Goal: Task Accomplishment & Management: Complete application form

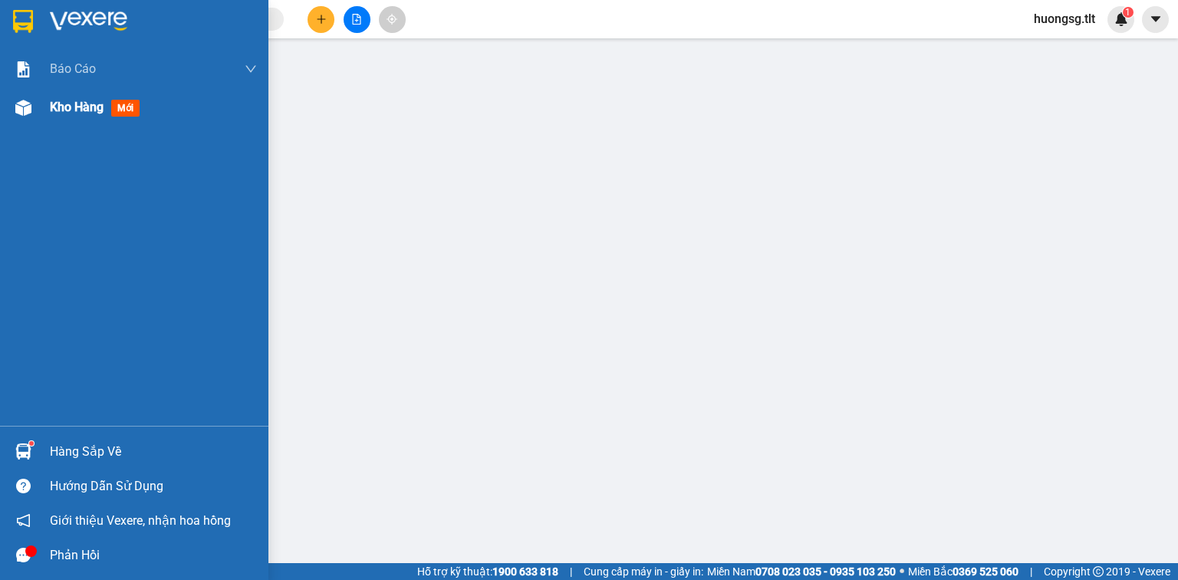
drag, startPoint x: 24, startPoint y: 114, endPoint x: 287, endPoint y: 0, distance: 286.7
click at [25, 114] on img at bounding box center [23, 108] width 16 height 16
drag, startPoint x: 25, startPoint y: 113, endPoint x: 54, endPoint y: 107, distance: 29.8
click at [25, 113] on img at bounding box center [23, 108] width 16 height 16
click at [28, 104] on img at bounding box center [23, 108] width 16 height 16
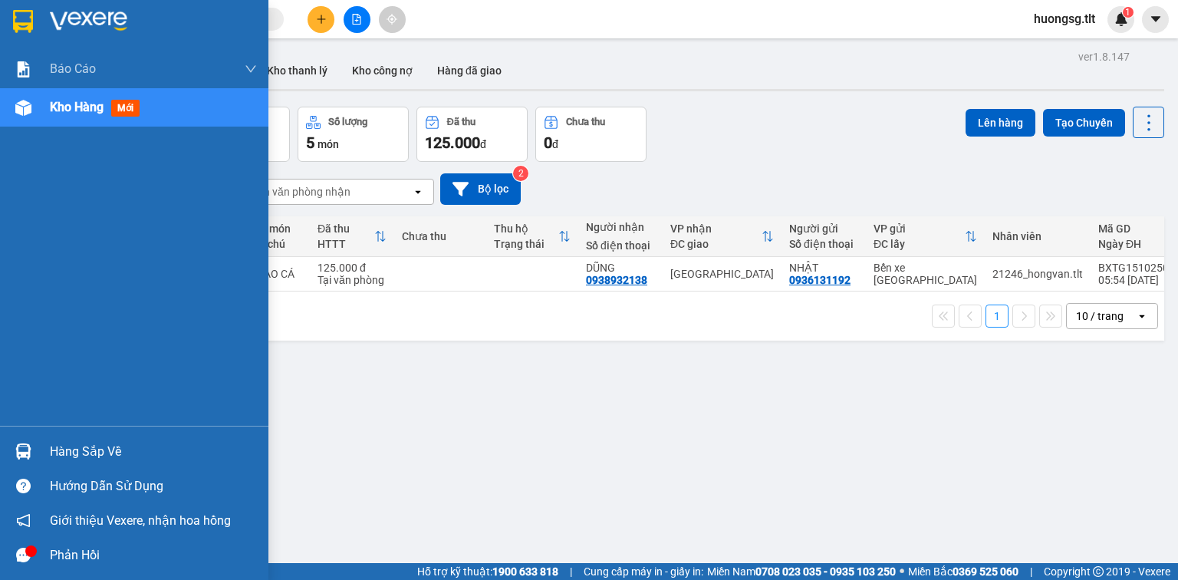
click at [34, 456] on div at bounding box center [23, 451] width 27 height 27
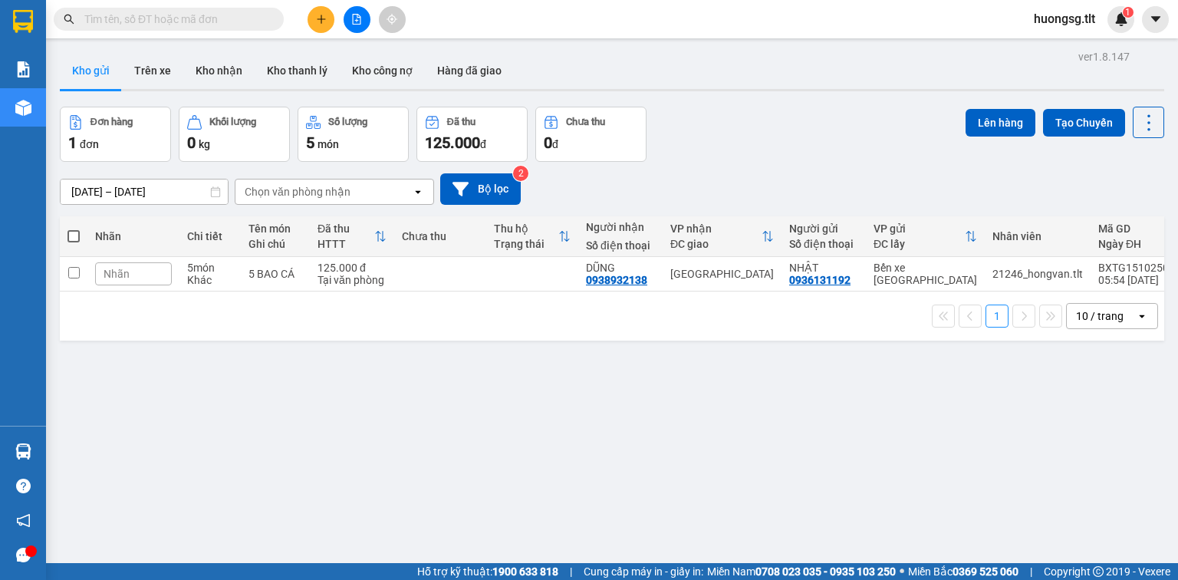
drag, startPoint x: 800, startPoint y: 427, endPoint x: 752, endPoint y: 407, distance: 52.3
click at [800, 427] on section "Kết quả tìm kiếm ( 0 ) Bộ lọc Ngày tạo đơn gần nhất No Data huongsg.tlt 1 Báo c…" at bounding box center [589, 290] width 1178 height 580
click at [251, 19] on input "text" at bounding box center [174, 19] width 181 height 17
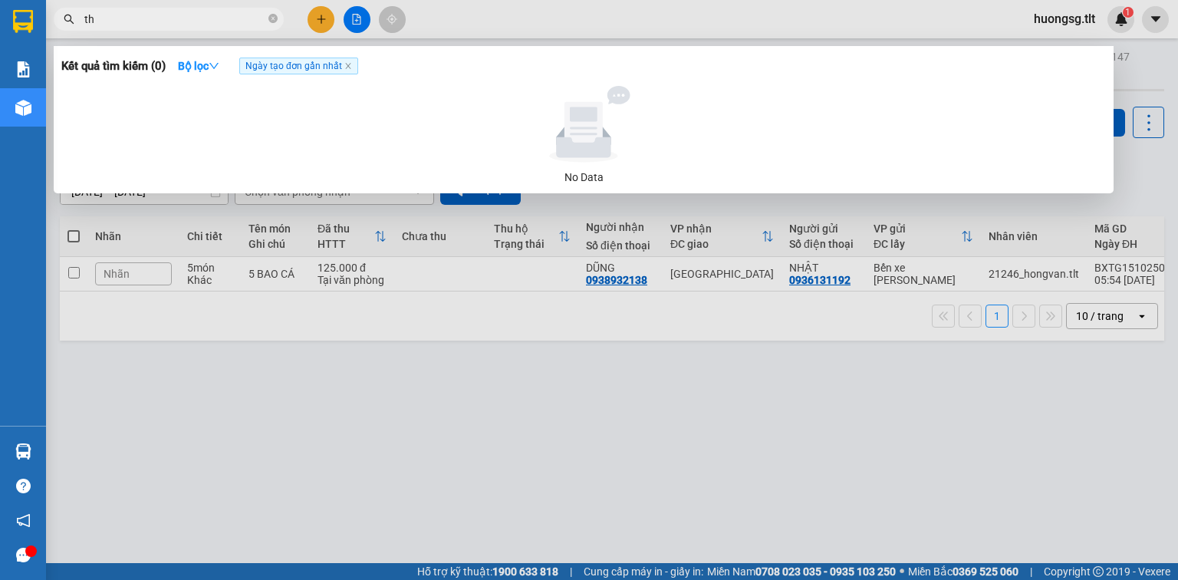
type input "thị"
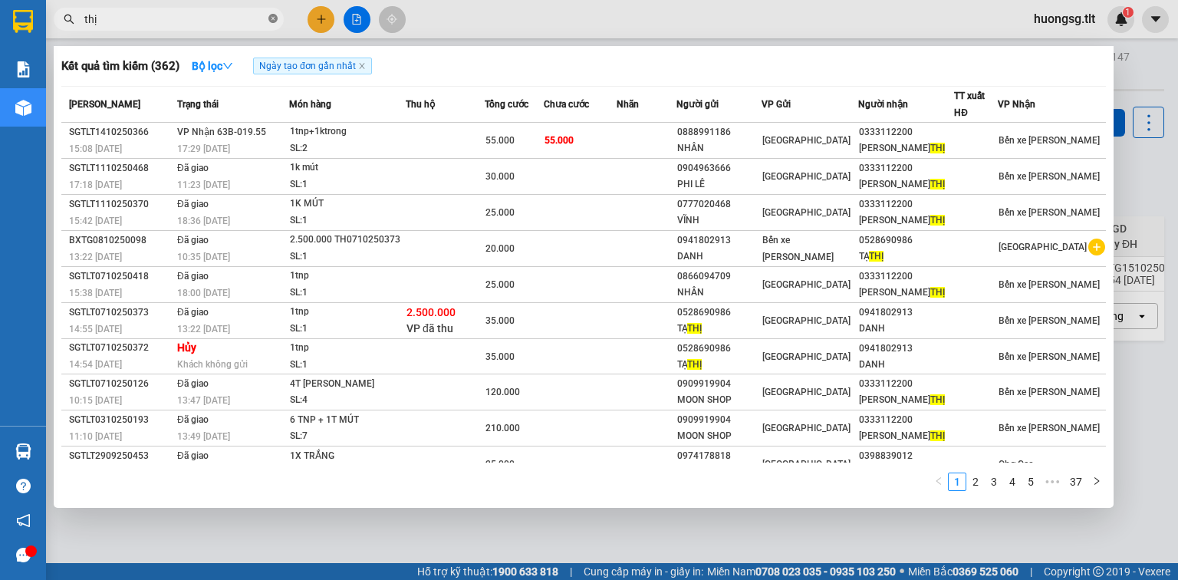
click at [273, 21] on icon "close-circle" at bounding box center [272, 18] width 9 height 9
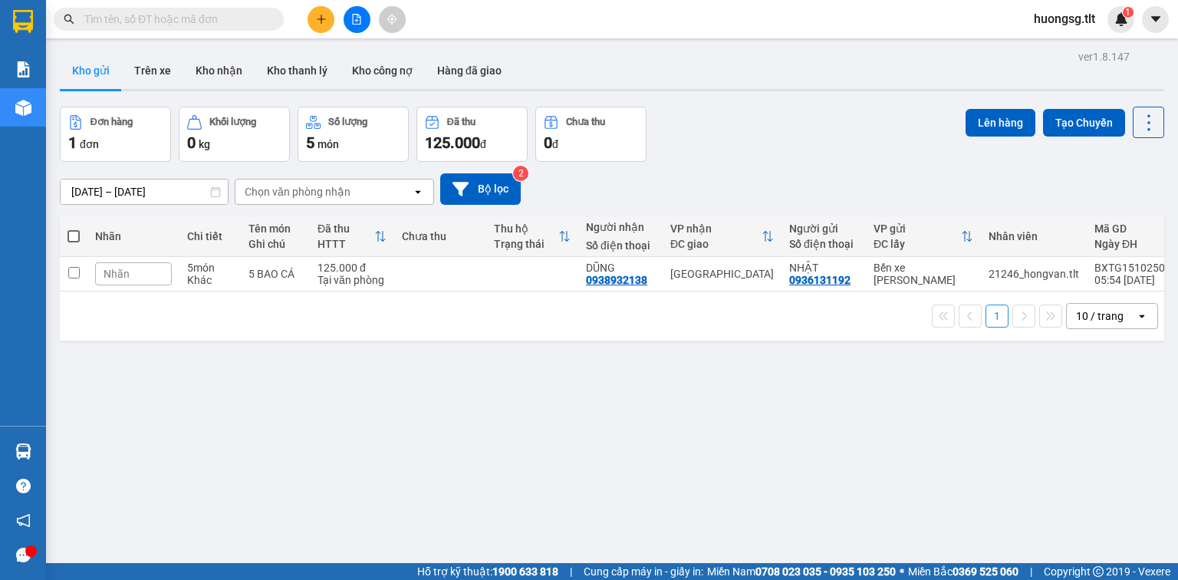
click at [232, 12] on input "text" at bounding box center [174, 19] width 181 height 17
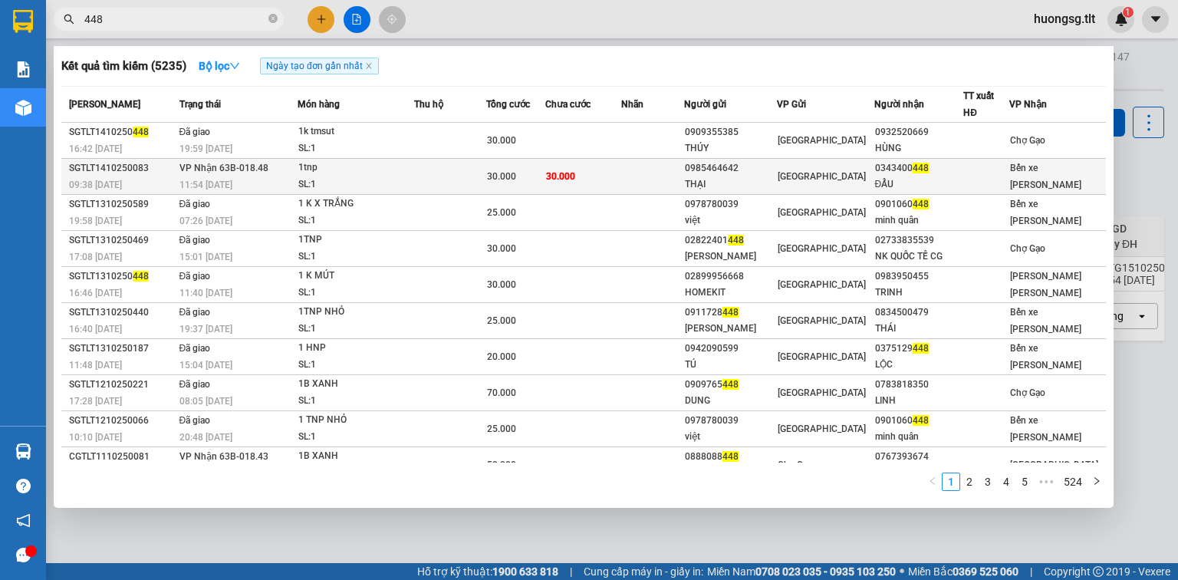
type input "448"
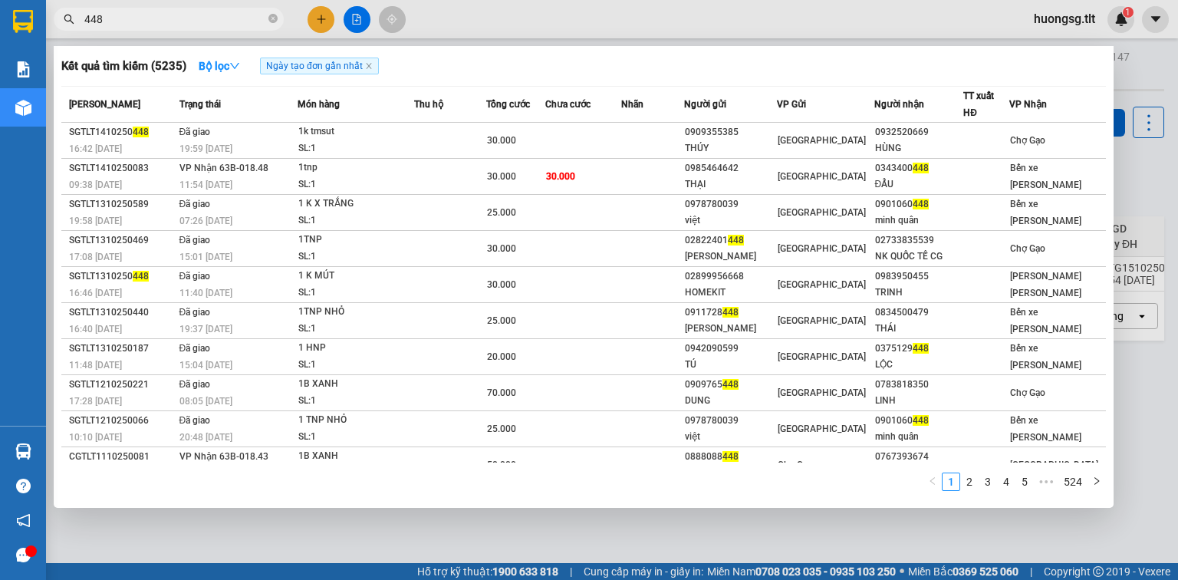
click at [386, 163] on div "1tnp" at bounding box center [355, 167] width 115 height 17
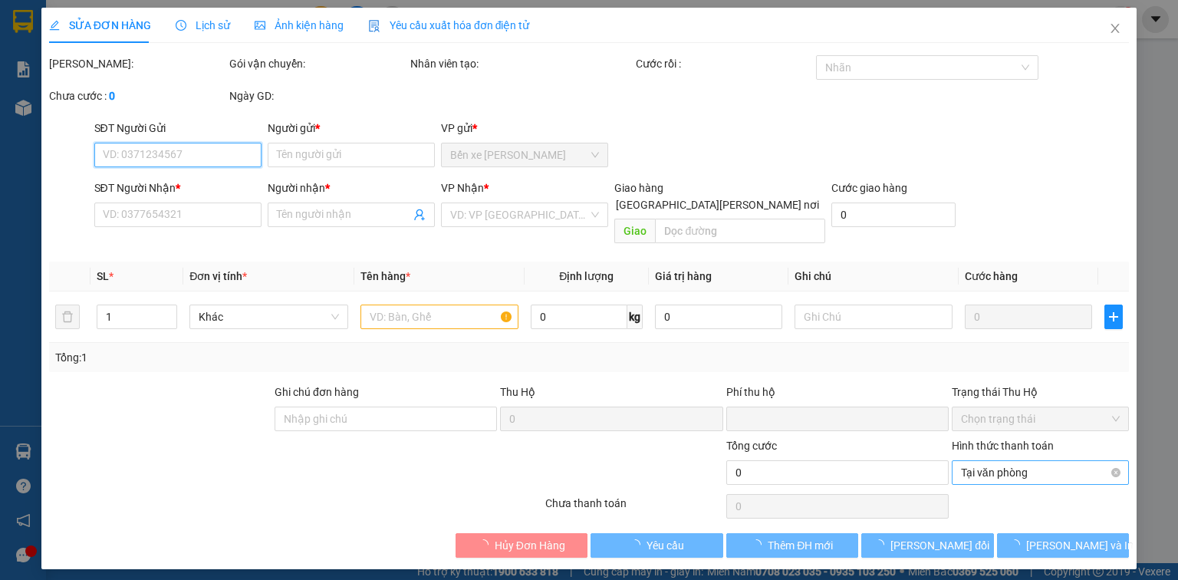
click at [981, 461] on span "Tại văn phòng" at bounding box center [1040, 472] width 159 height 23
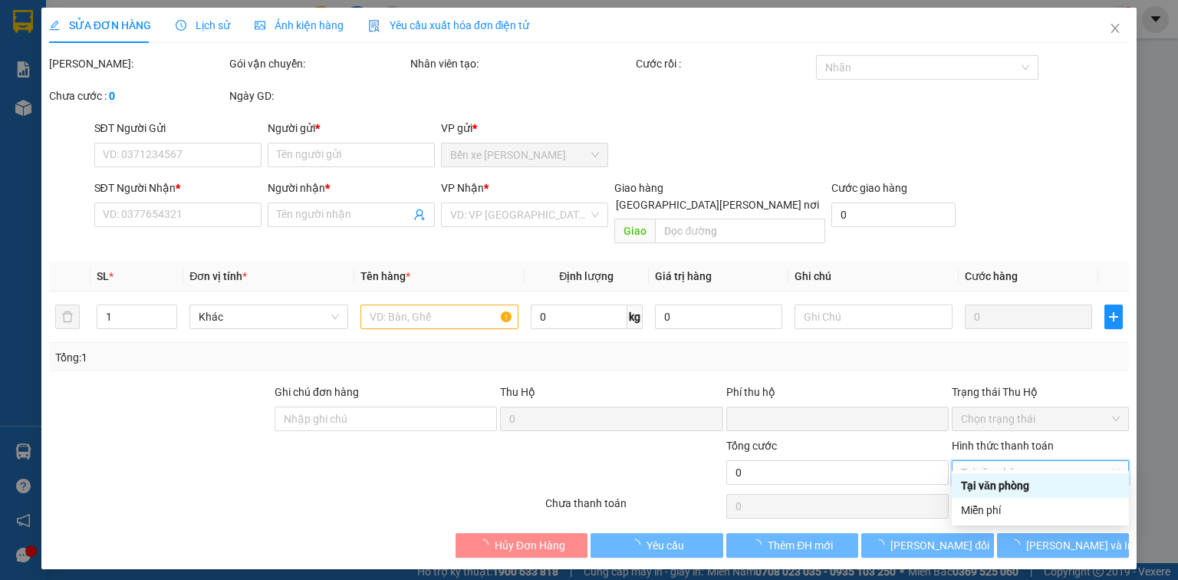
click at [978, 488] on div "Tại văn phòng" at bounding box center [1040, 485] width 159 height 17
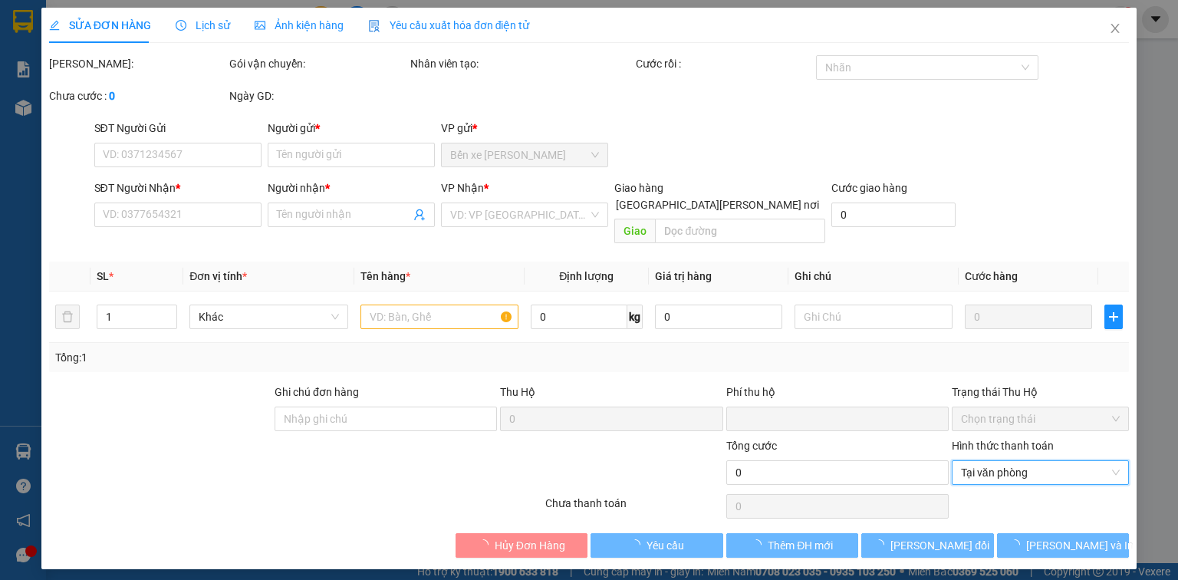
type input "0985464642"
type input "THẠI"
type input "0343400448"
type input "ĐẨU"
type input "0"
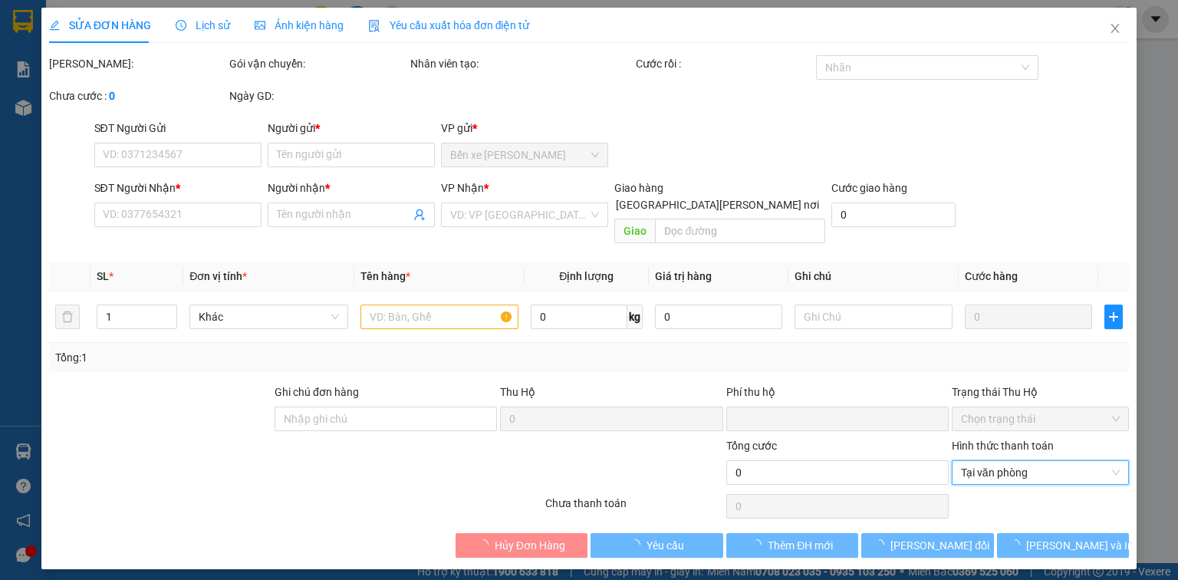
type input "30.000"
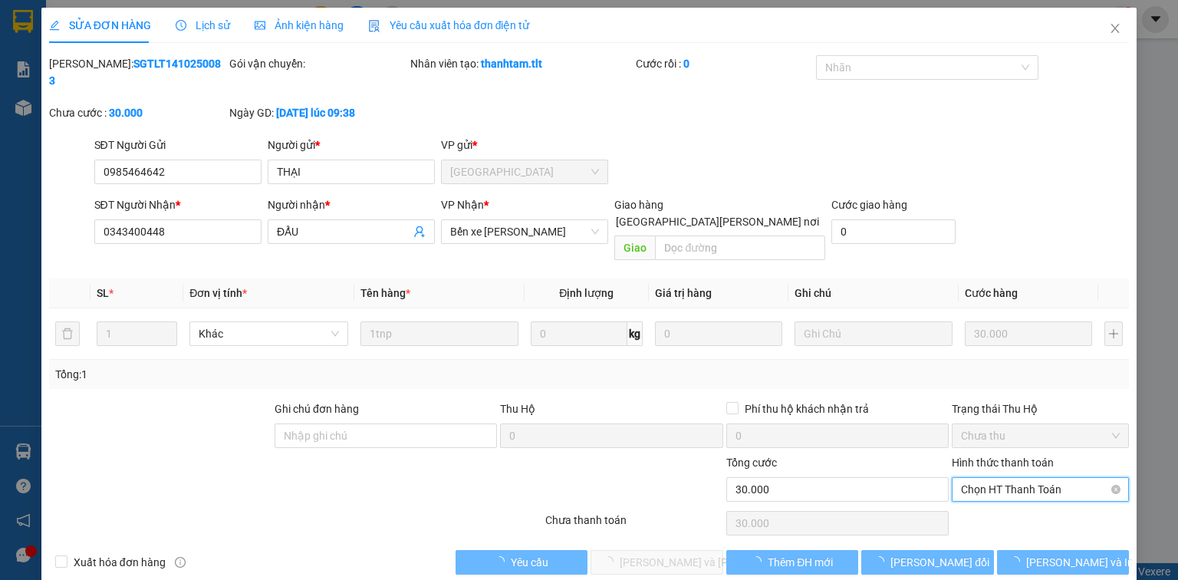
drag, startPoint x: 984, startPoint y: 445, endPoint x: 984, endPoint y: 460, distance: 14.6
click at [984, 478] on span "Chọn HT Thanh Toán" at bounding box center [1040, 489] width 159 height 23
click at [989, 483] on div "Tại văn phòng" at bounding box center [1040, 485] width 159 height 17
type input "0"
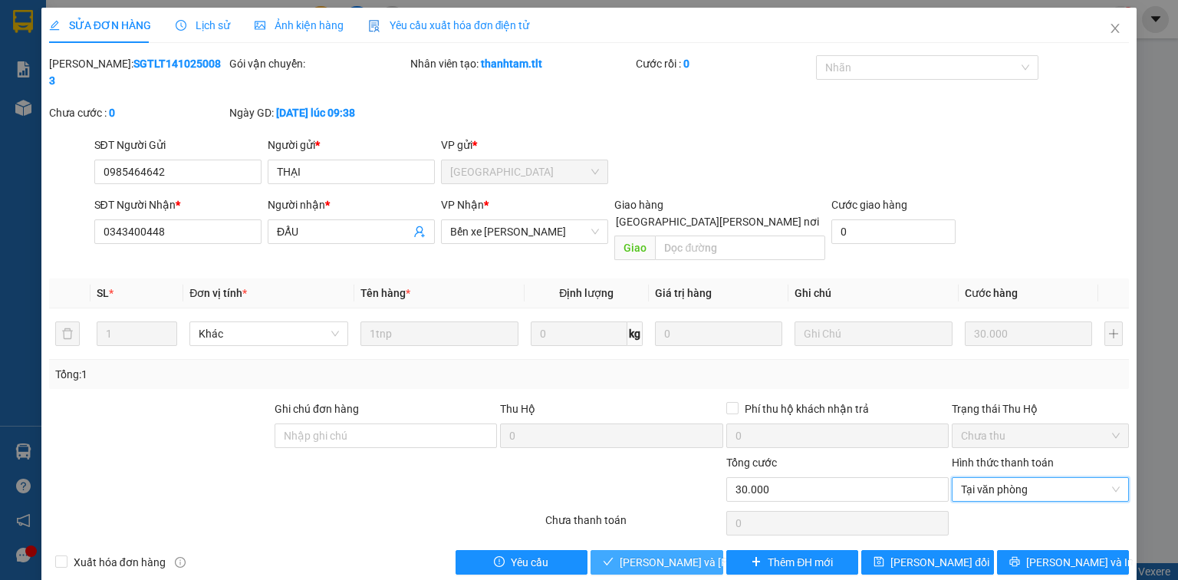
click at [682, 554] on span "[PERSON_NAME] và Giao hàng" at bounding box center [723, 562] width 207 height 17
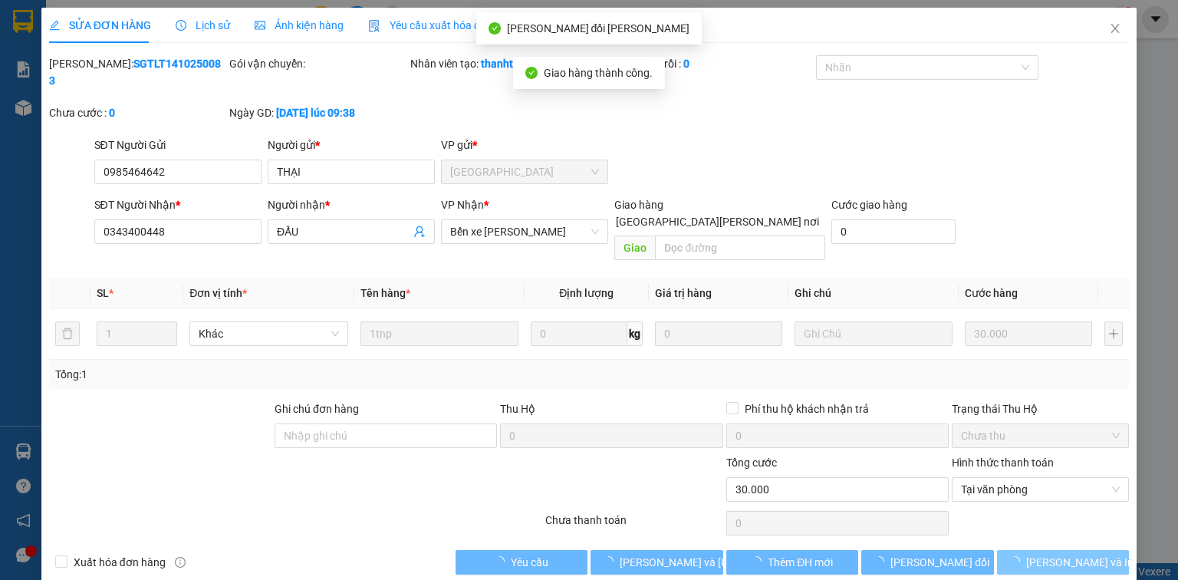
click at [1022, 554] on icon "loading" at bounding box center [1014, 561] width 15 height 15
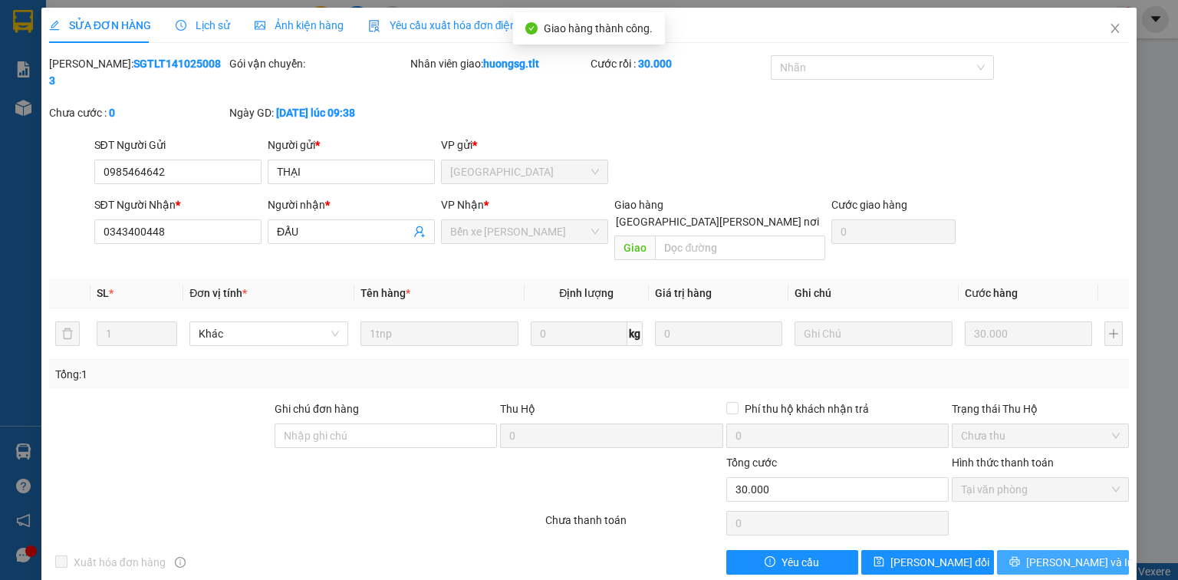
click at [1047, 550] on button "[PERSON_NAME] và In" at bounding box center [1063, 562] width 133 height 25
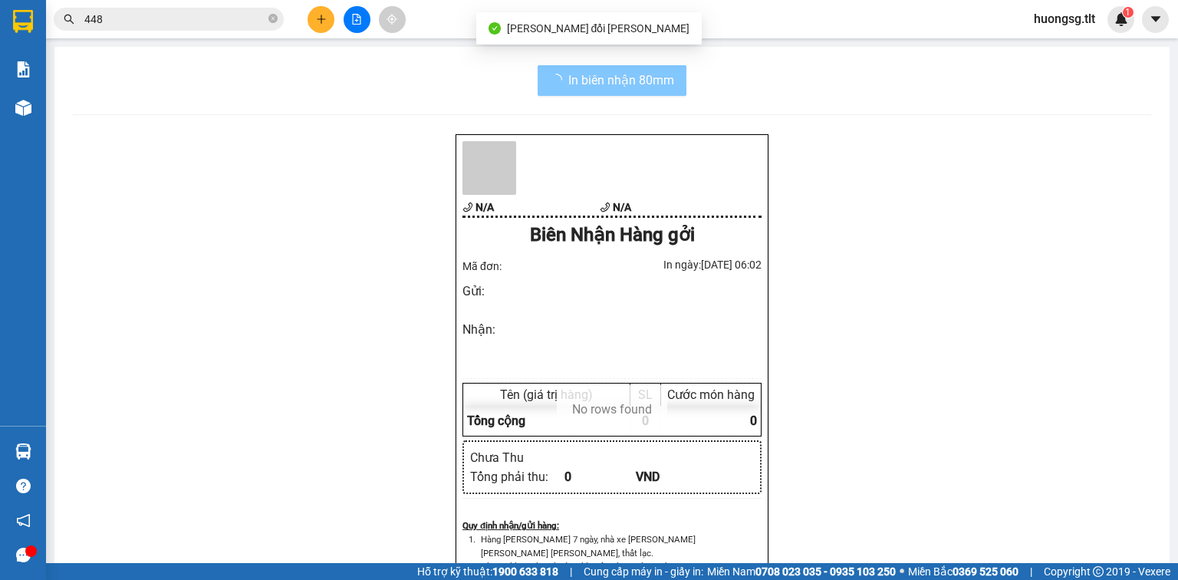
click at [657, 80] on span "In biên nhận 80mm" at bounding box center [621, 80] width 106 height 19
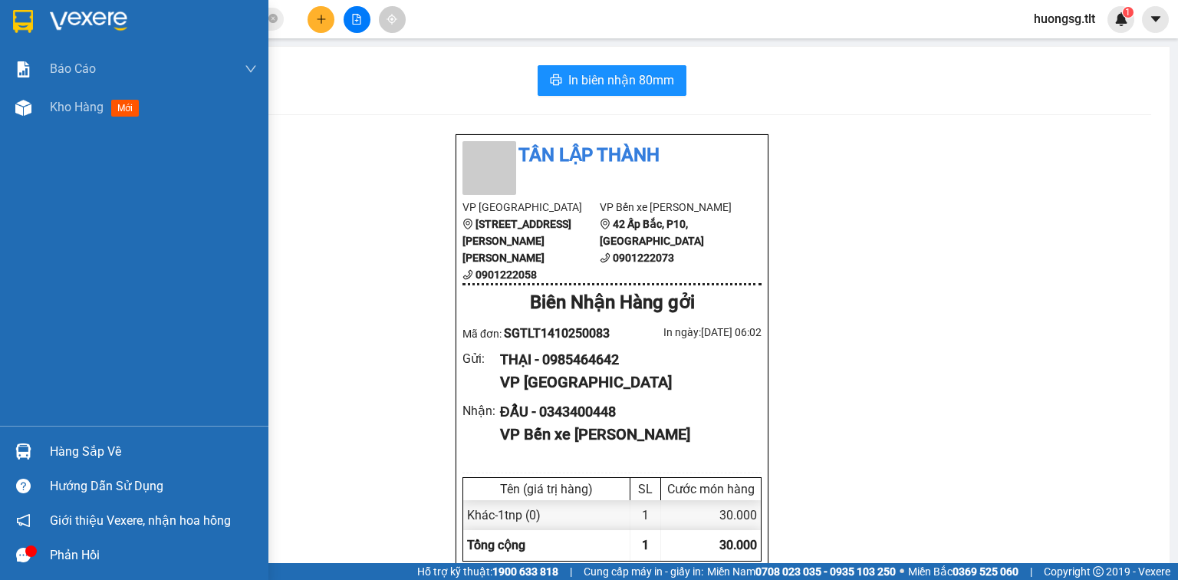
click at [40, 451] on div "Hàng sắp về" at bounding box center [134, 451] width 268 height 35
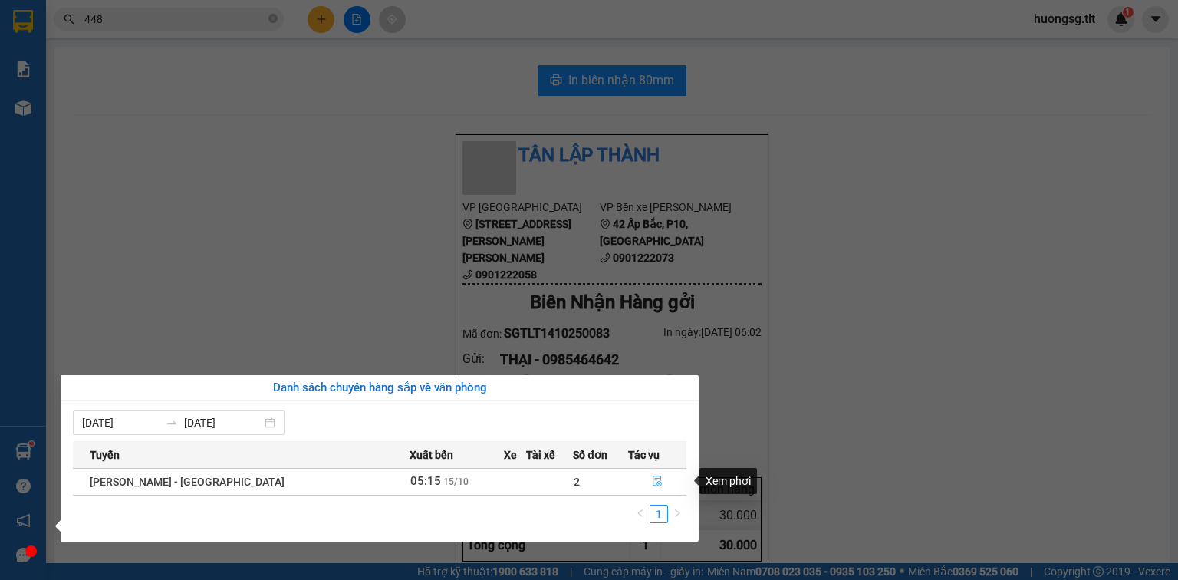
click at [636, 482] on button "button" at bounding box center [657, 481] width 57 height 25
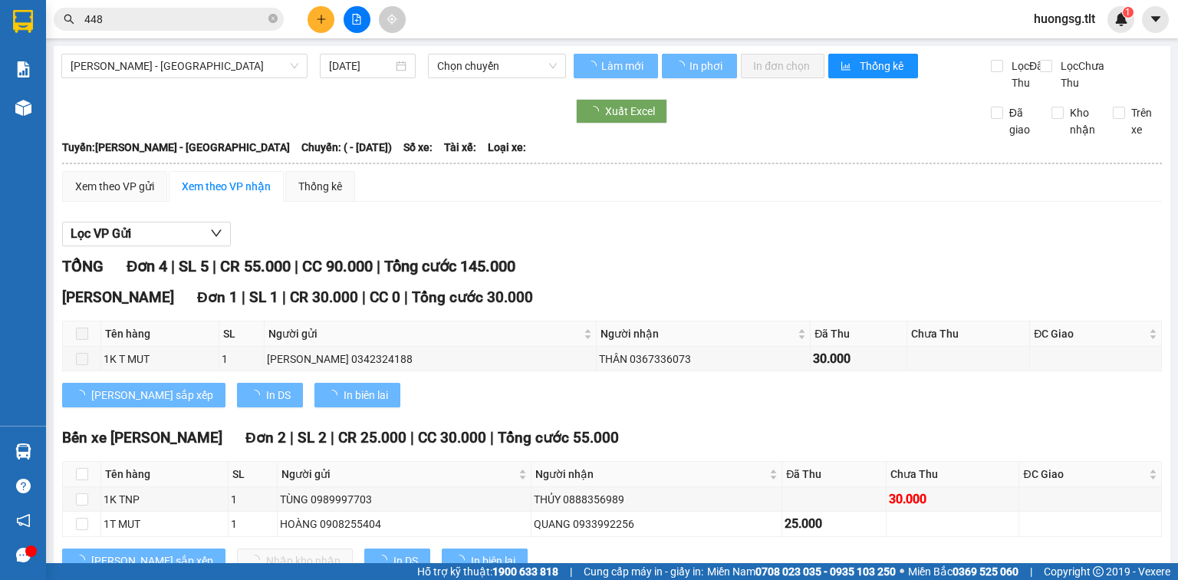
type input "[DATE]"
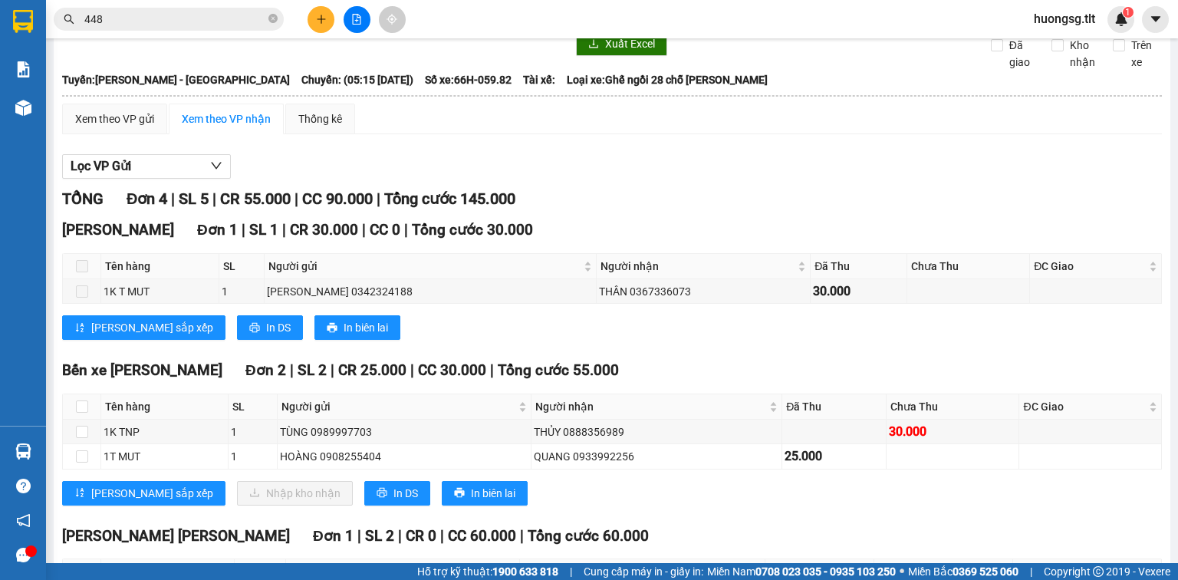
scroll to position [123, 0]
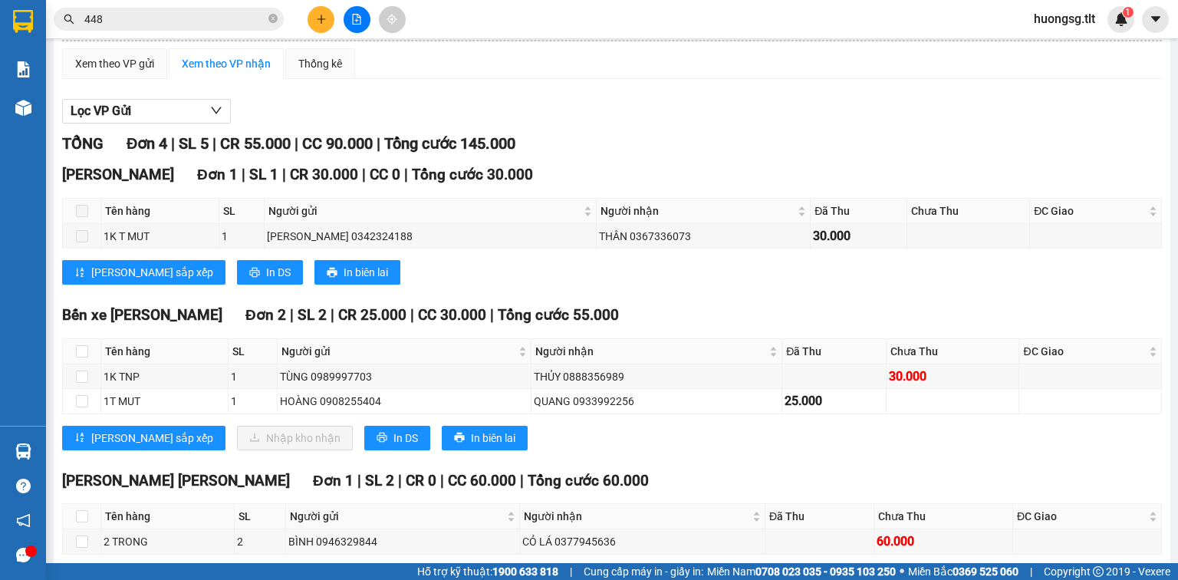
drag, startPoint x: 224, startPoint y: 422, endPoint x: 650, endPoint y: 157, distance: 501.7
click at [688, 142] on div "Lọc VP Gửi TỔNG Đơn 4 | SL 5 | CR 55.000 | CC 90.000 | Tổng cước 145.000 Cao T…" at bounding box center [611, 350] width 1099 height 518
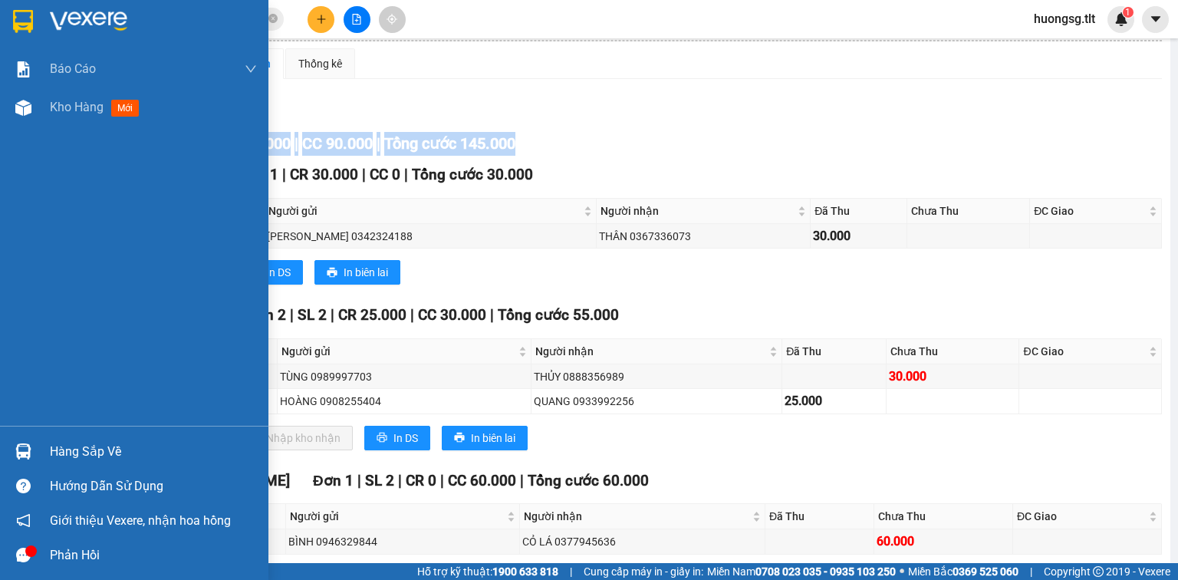
click at [109, 445] on div "Hàng sắp về" at bounding box center [153, 451] width 207 height 23
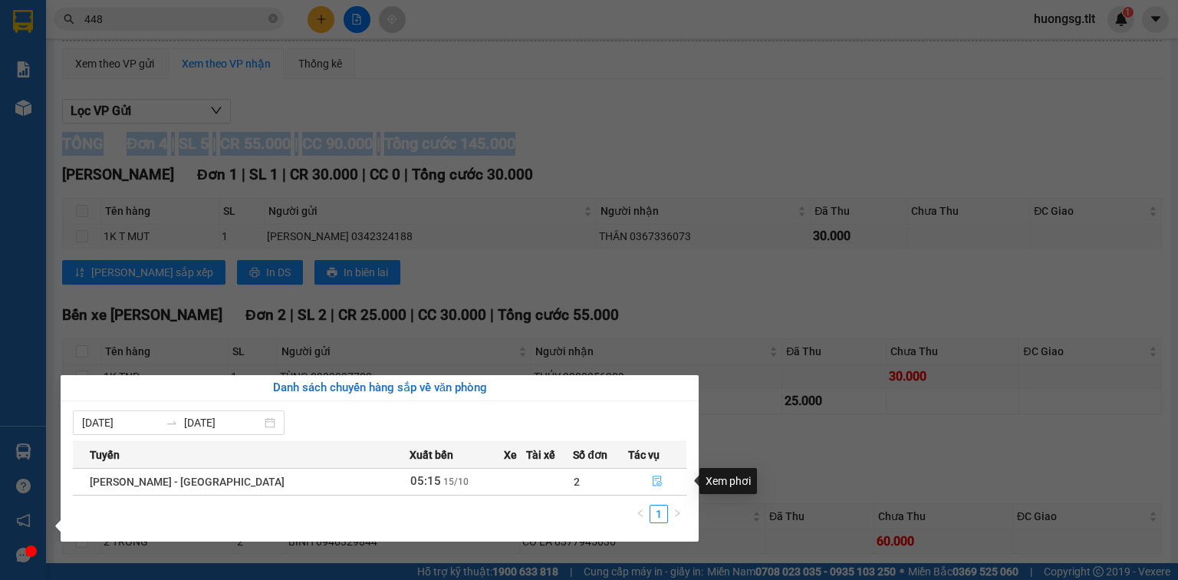
drag, startPoint x: 650, startPoint y: 475, endPoint x: 646, endPoint y: 463, distance: 13.1
click at [649, 469] on button "button" at bounding box center [657, 481] width 57 height 25
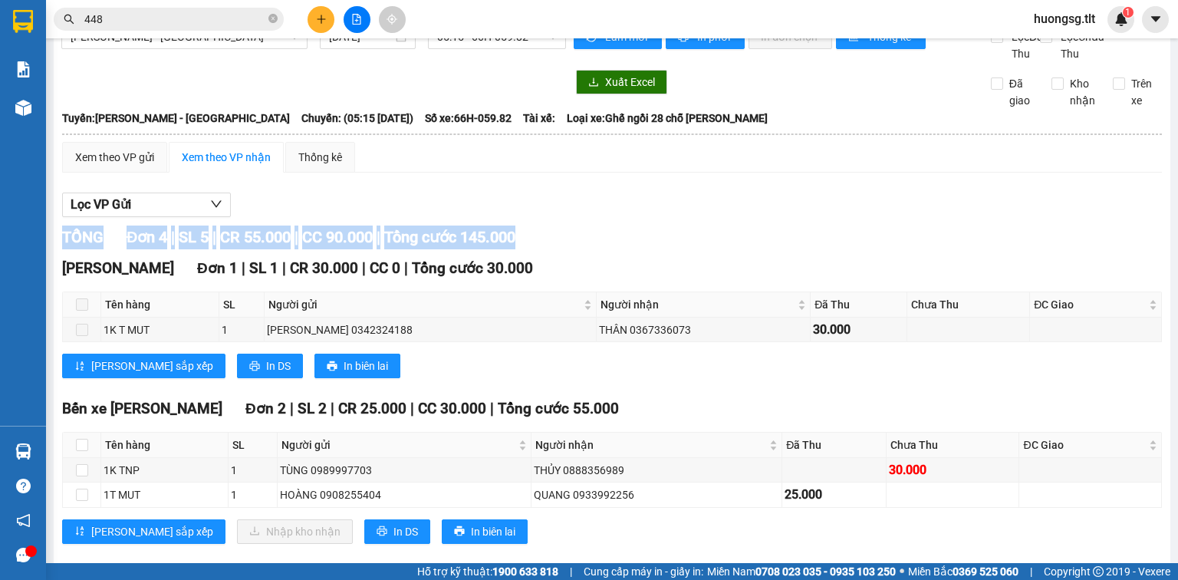
scroll to position [0, 0]
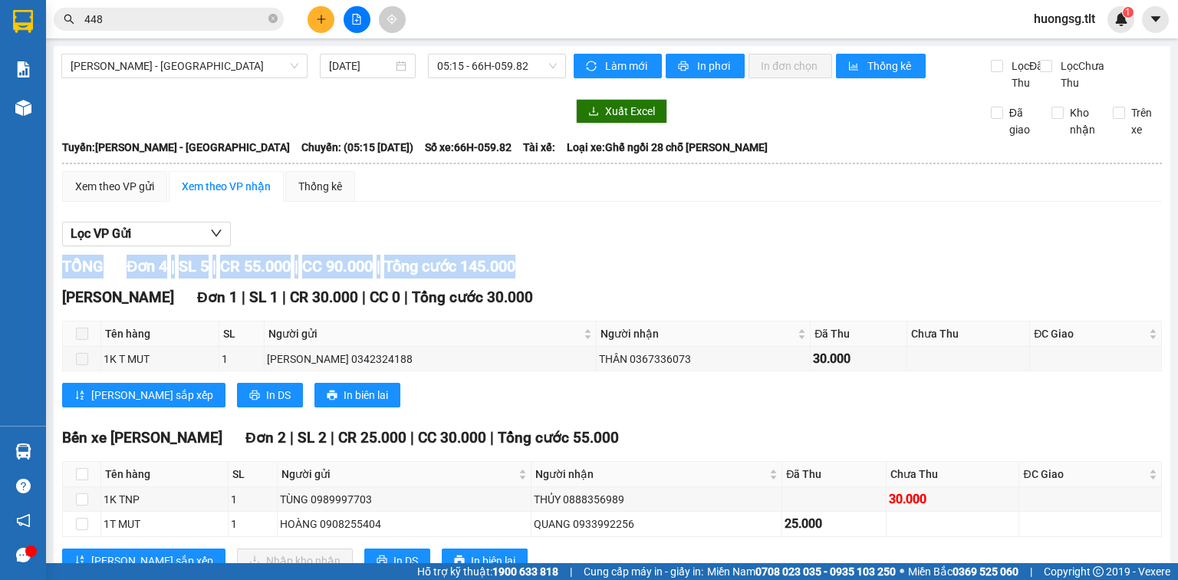
click at [766, 278] on div "TỔNG Đơn 4 | SL 5 | CR 55.000 | CC 90.000 | Tổng cước 145.000" at bounding box center [611, 267] width 1099 height 24
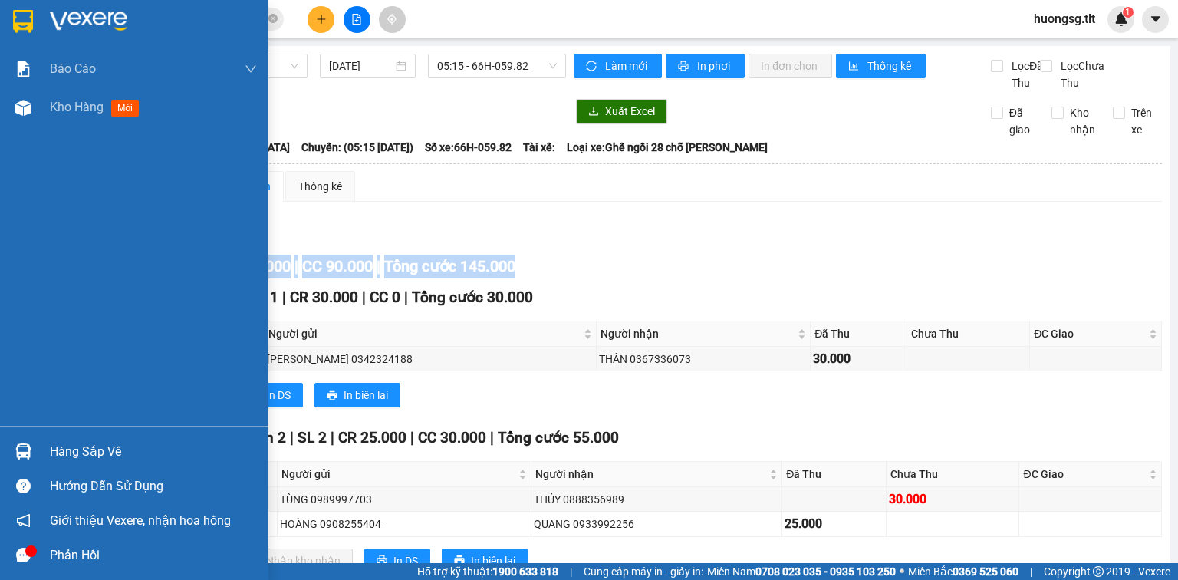
click at [69, 451] on div "Hàng sắp về" at bounding box center [153, 451] width 207 height 23
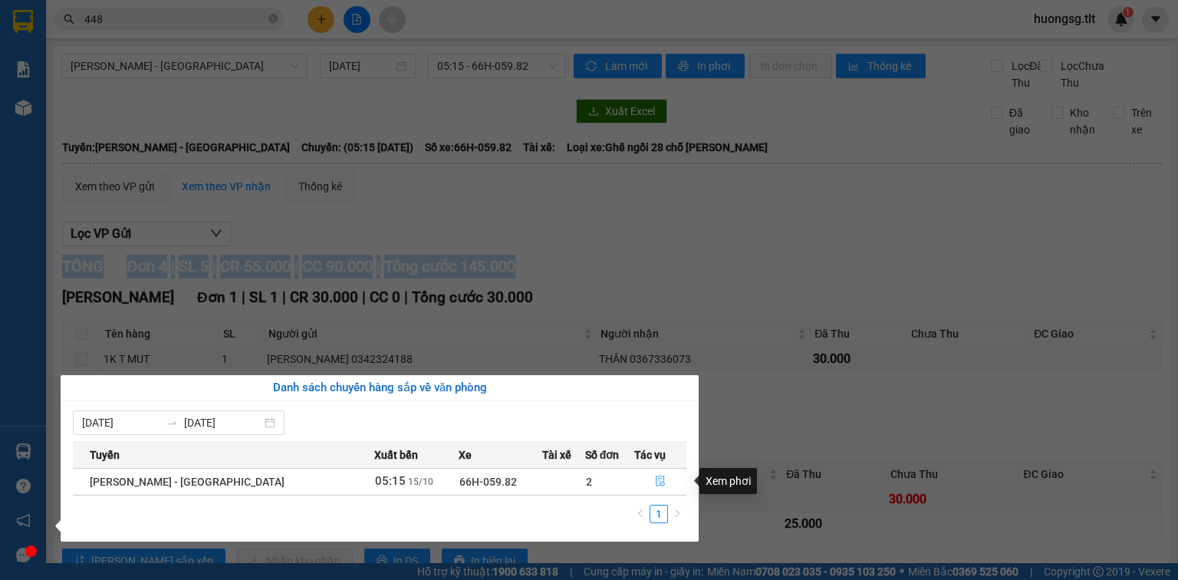
click at [656, 480] on icon "file-done" at bounding box center [660, 481] width 9 height 11
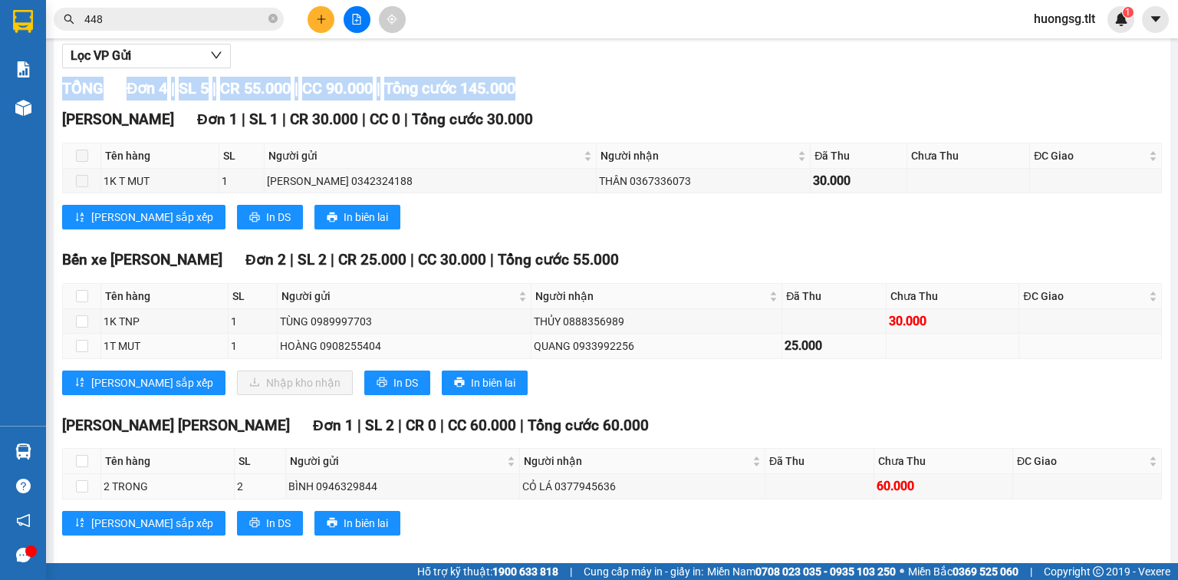
scroll to position [184, 0]
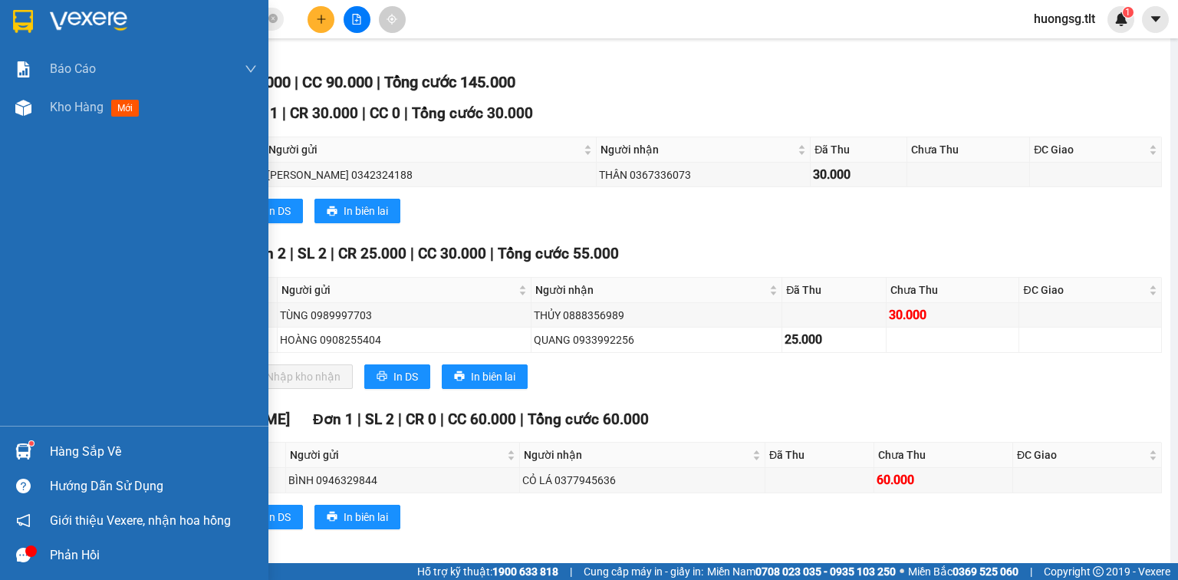
click at [49, 445] on div "Hàng sắp về" at bounding box center [134, 451] width 268 height 35
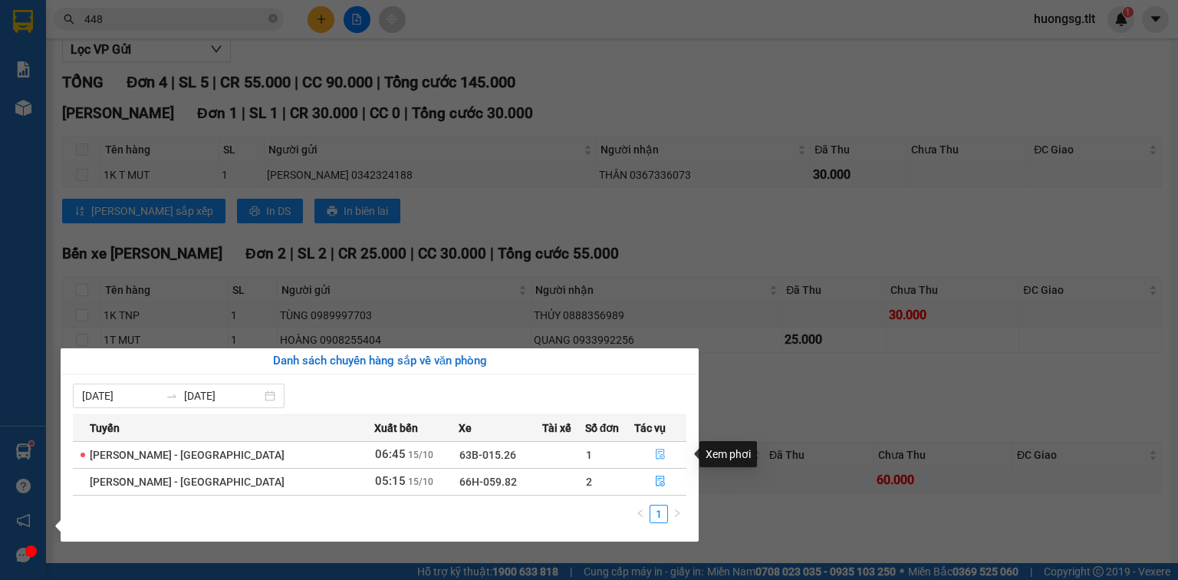
drag, startPoint x: 653, startPoint y: 448, endPoint x: 623, endPoint y: 456, distance: 31.8
click at [655, 449] on icon "file-done" at bounding box center [660, 454] width 11 height 11
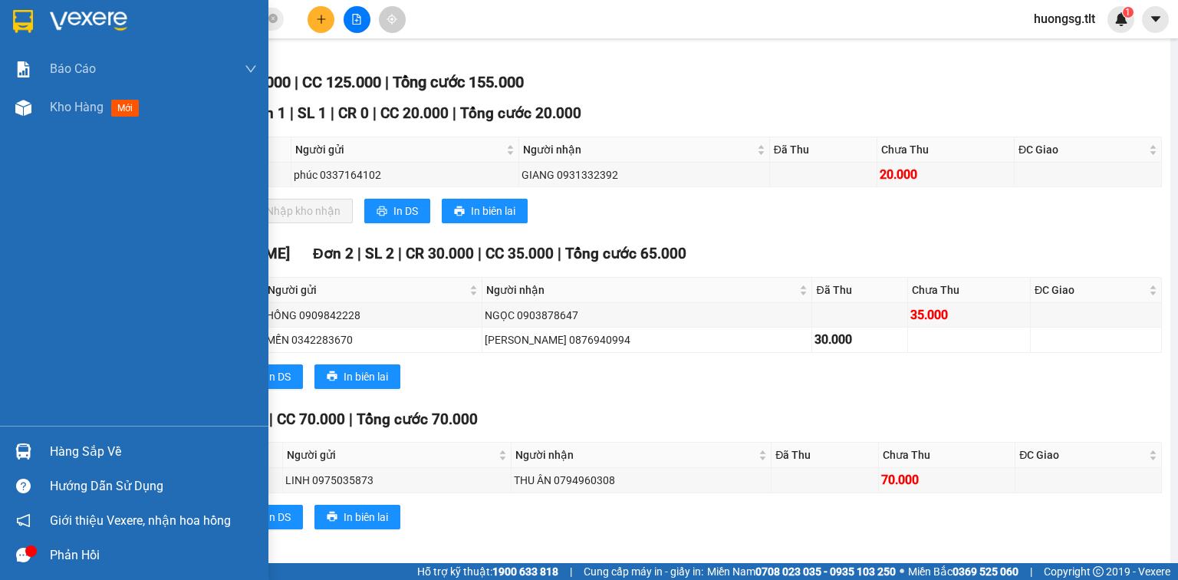
drag, startPoint x: 51, startPoint y: 448, endPoint x: 75, endPoint y: 442, distance: 24.5
click at [52, 448] on div "Hàng sắp về" at bounding box center [153, 451] width 207 height 23
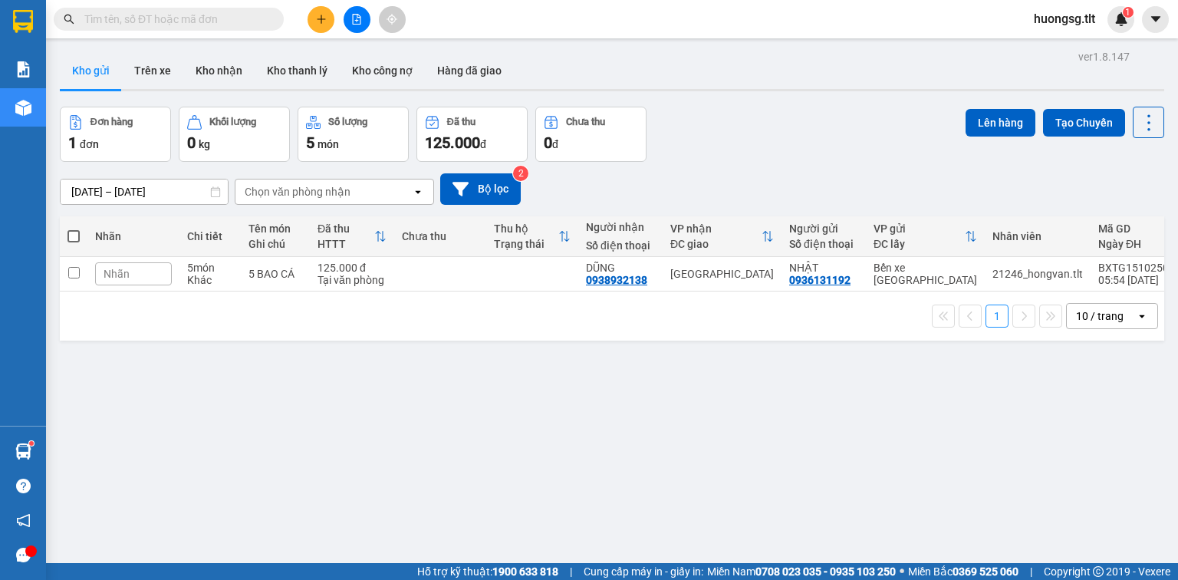
click at [211, 14] on input "text" at bounding box center [174, 19] width 181 height 17
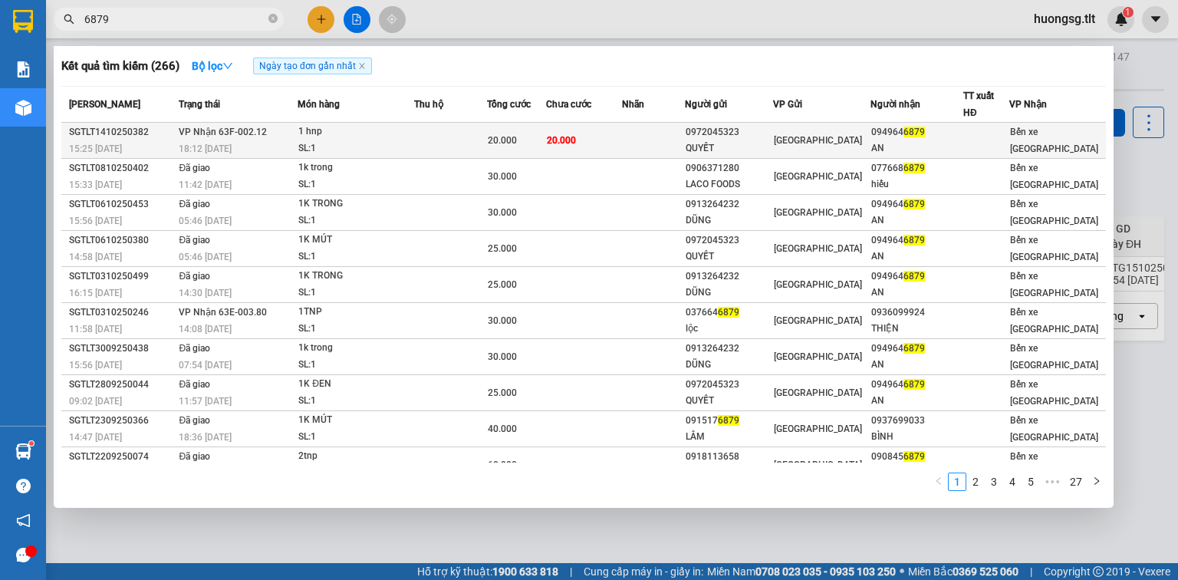
type input "6879"
click at [462, 137] on td at bounding box center [450, 141] width 73 height 36
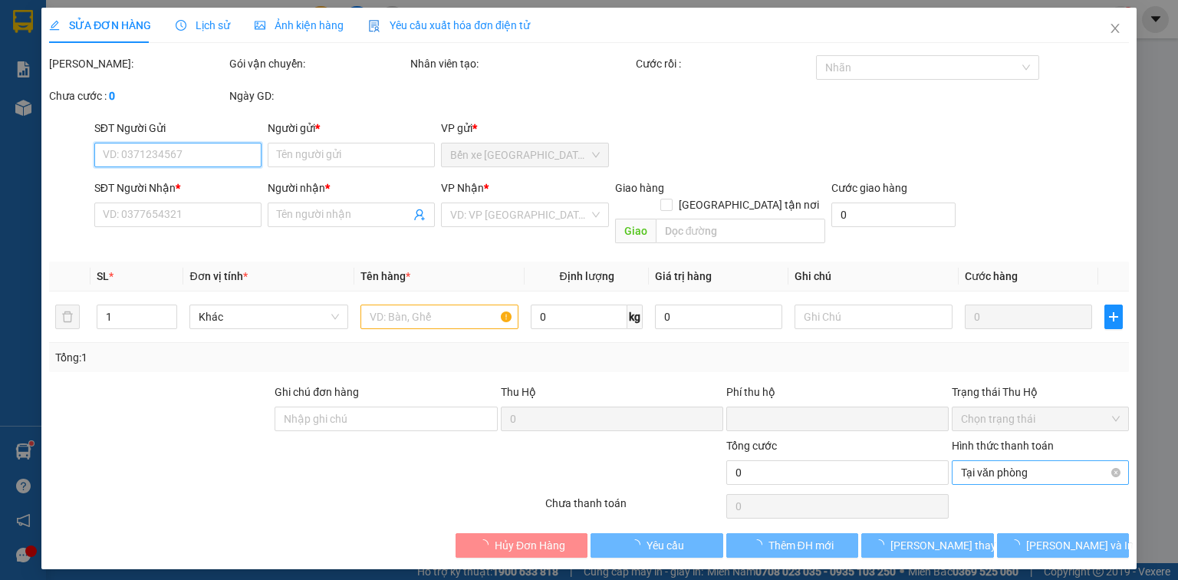
type input "0972045323"
type input "QUYẾT"
type input "0949646879"
type input "AN"
type input "0"
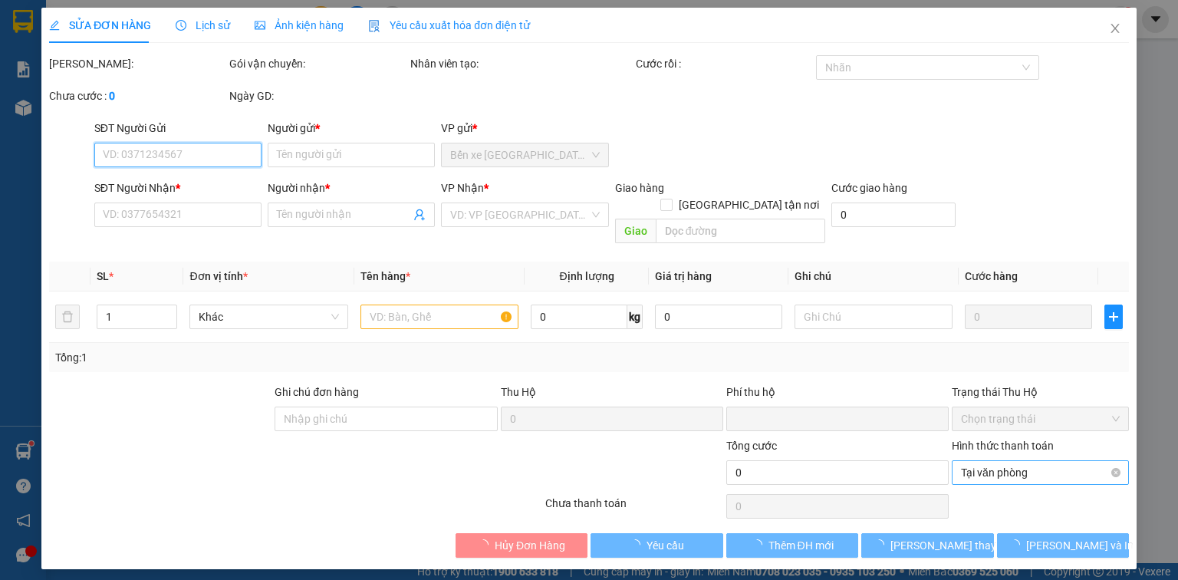
type input "20.000"
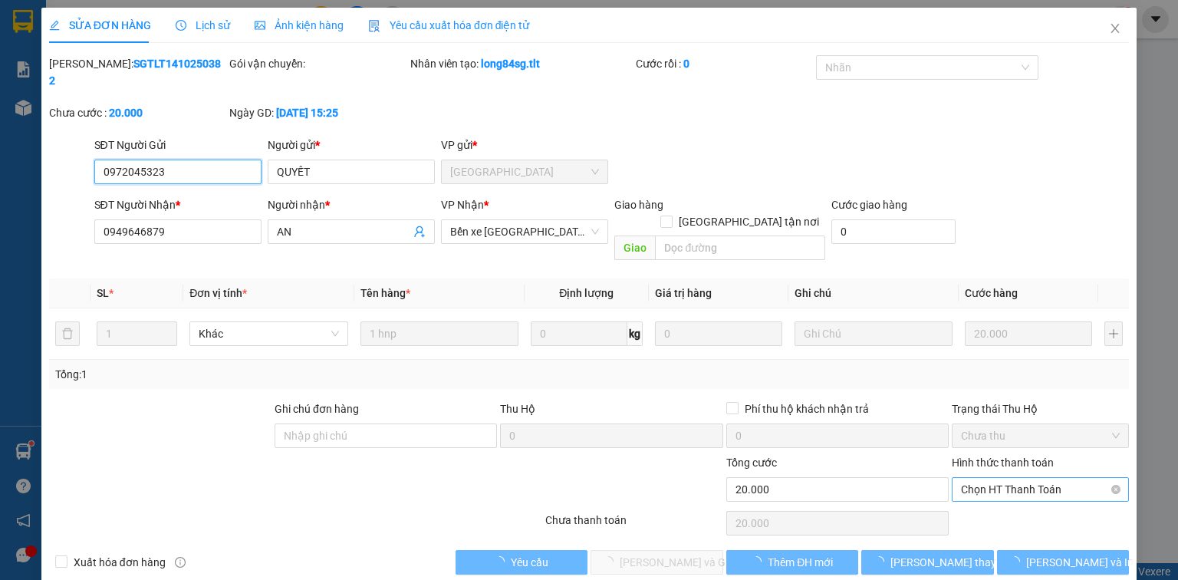
click at [972, 478] on span "Chọn HT Thanh Toán" at bounding box center [1040, 489] width 159 height 23
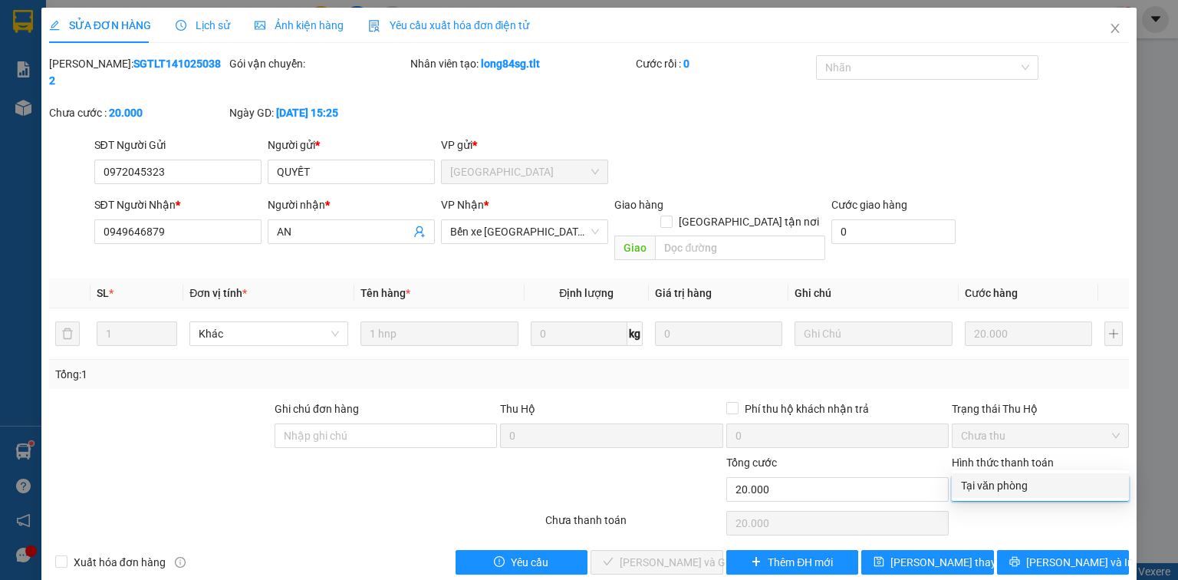
drag, startPoint x: 973, startPoint y: 481, endPoint x: 746, endPoint y: 496, distance: 227.4
click at [971, 481] on div "Tại văn phòng" at bounding box center [1040, 485] width 159 height 17
type input "0"
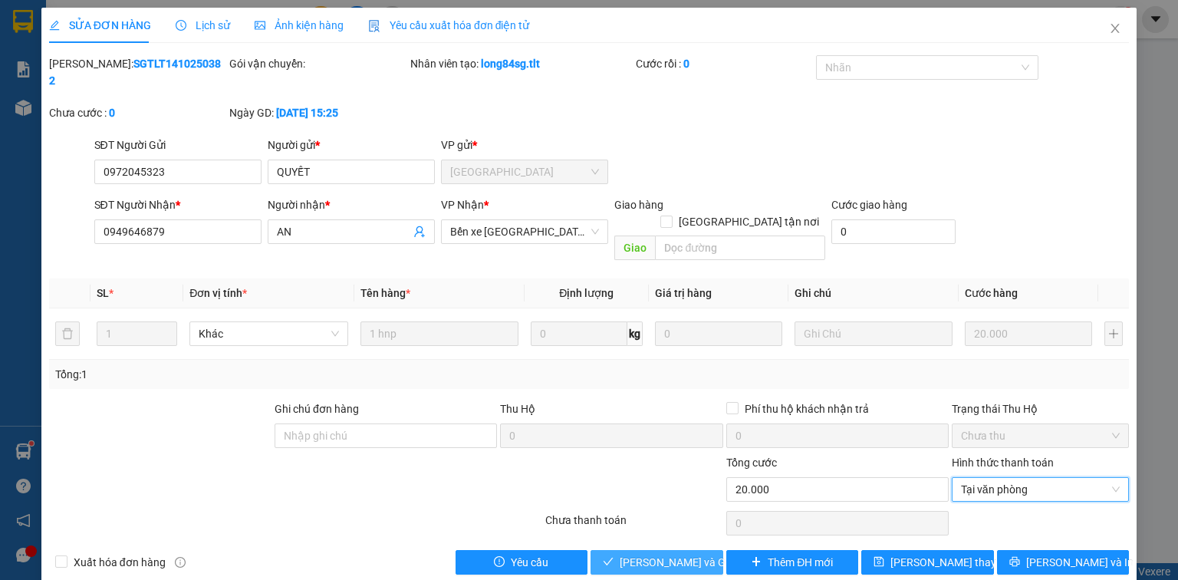
drag, startPoint x: 670, startPoint y: 524, endPoint x: 705, endPoint y: 493, distance: 47.2
click at [672, 554] on span "[PERSON_NAME] và Giao hàng" at bounding box center [693, 562] width 147 height 17
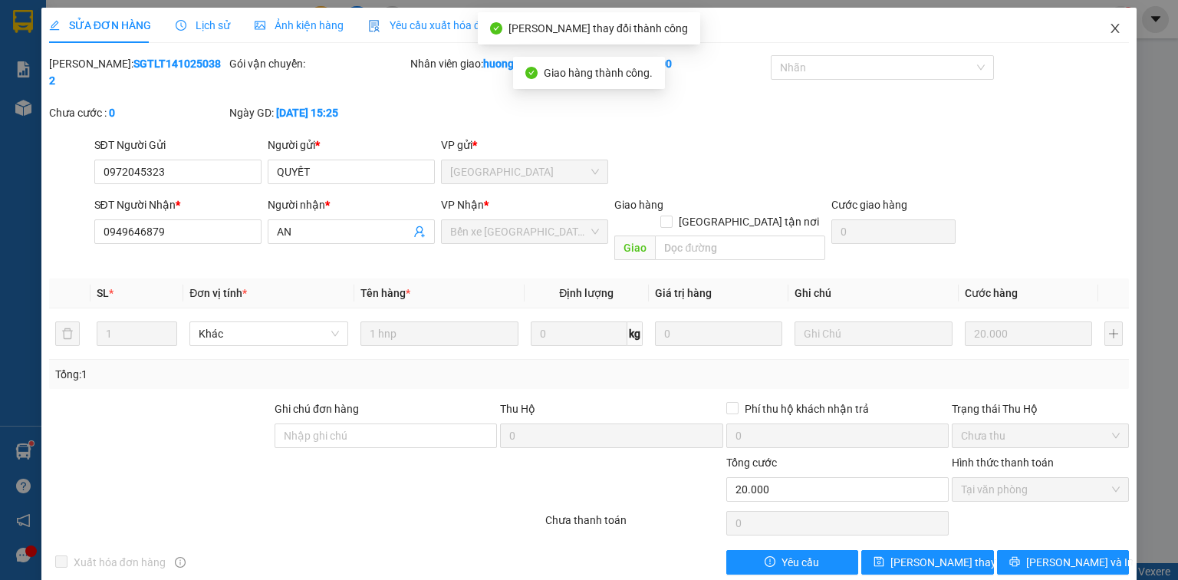
click at [1110, 25] on icon "close" at bounding box center [1115, 28] width 12 height 12
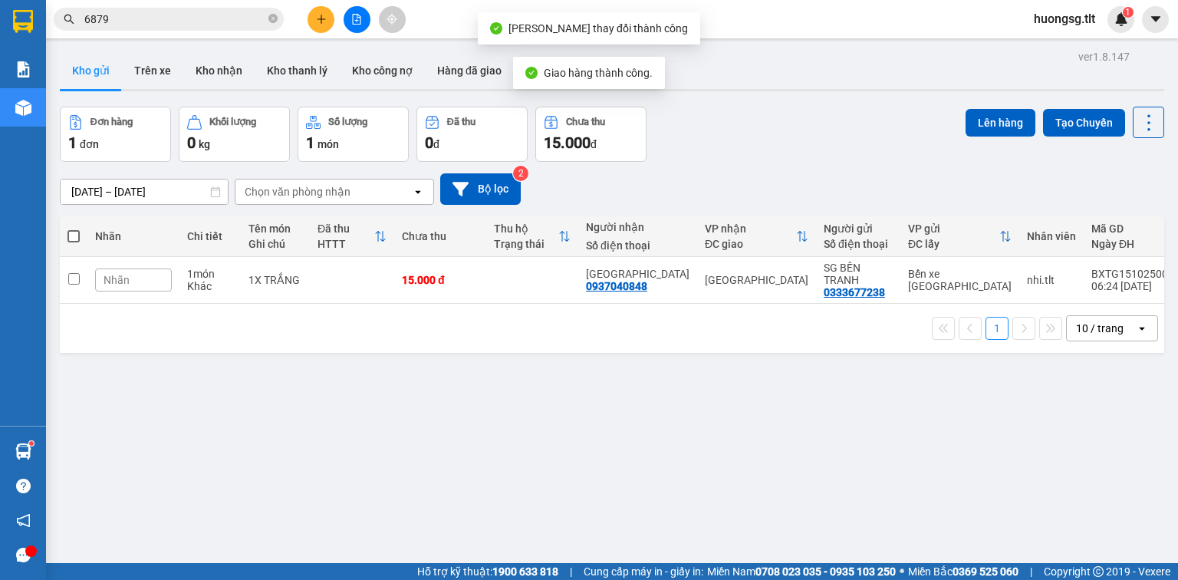
click at [199, 11] on input "6879" at bounding box center [174, 19] width 181 height 17
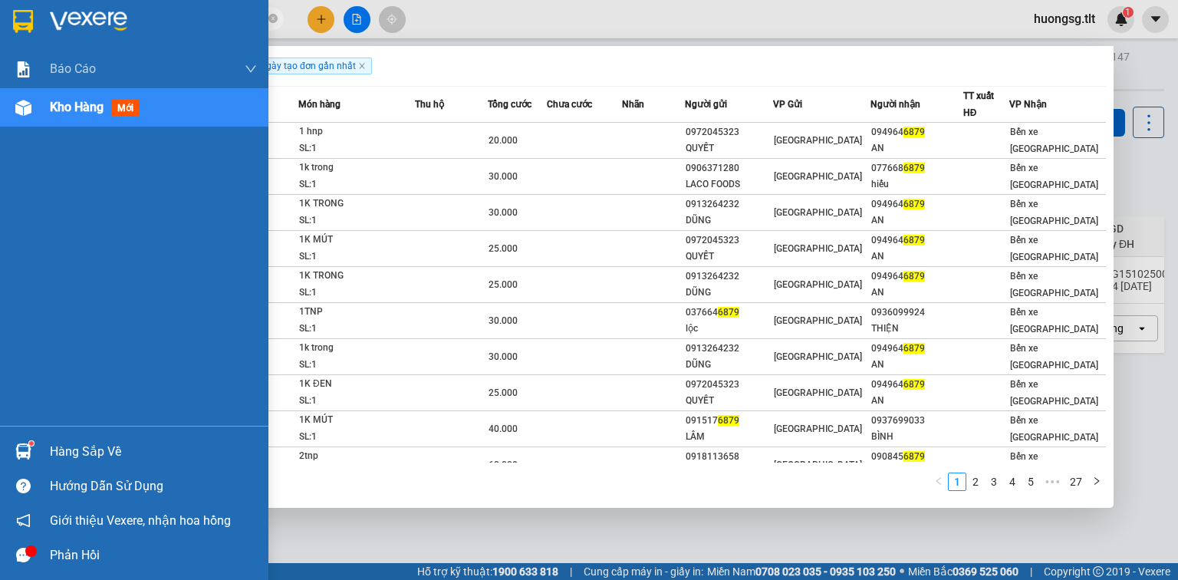
click at [45, 456] on div "Hàng sắp về" at bounding box center [134, 451] width 268 height 35
